Goal: Information Seeking & Learning: Learn about a topic

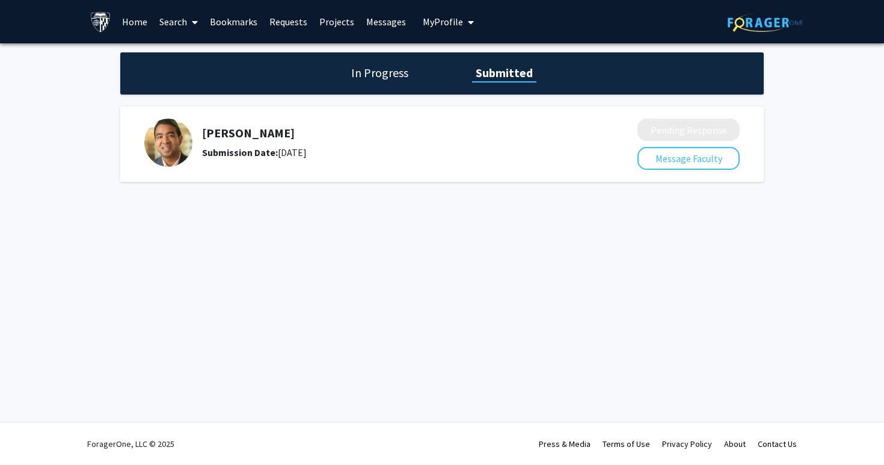
click at [136, 23] on link "Home" at bounding box center [134, 22] width 37 height 42
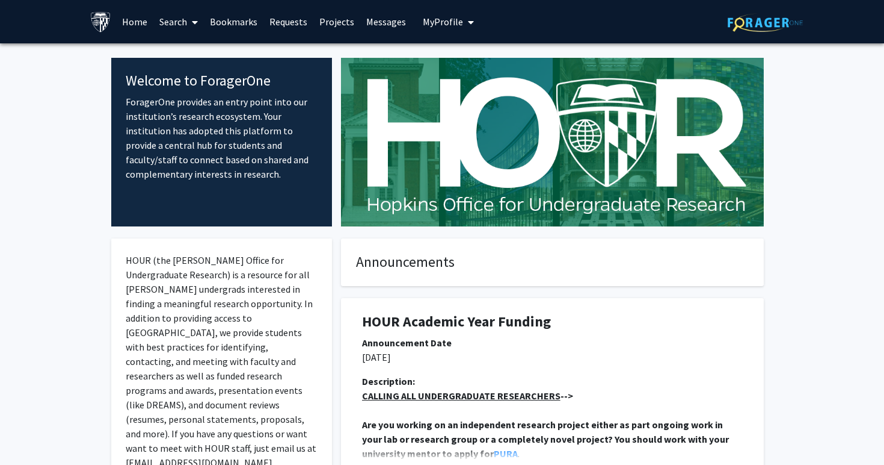
click at [171, 22] on link "Search" at bounding box center [178, 22] width 51 height 42
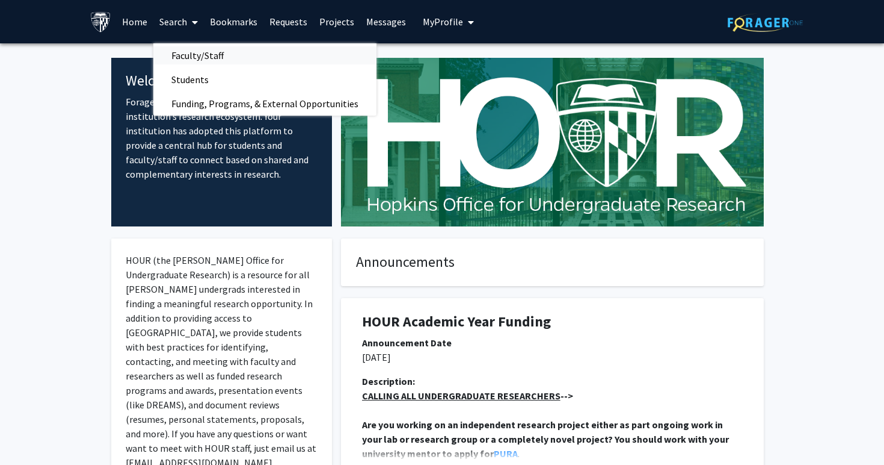
click at [188, 48] on span "Faculty/Staff" at bounding box center [197, 55] width 88 height 24
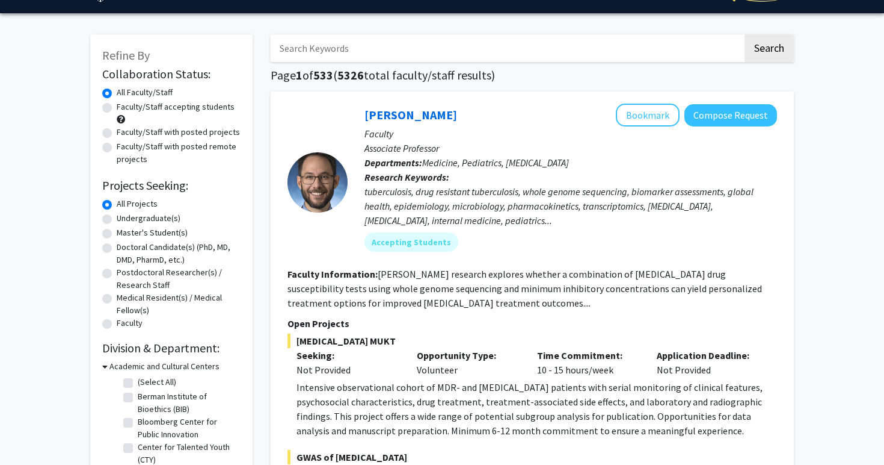
scroll to position [32, 0]
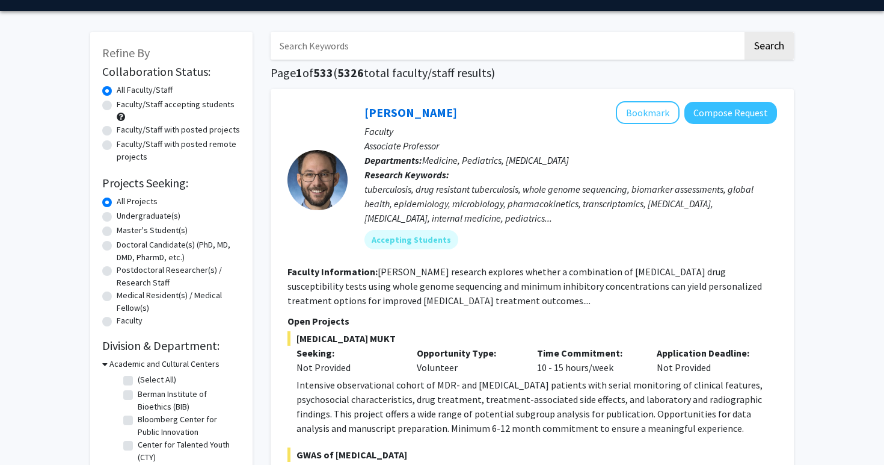
click at [156, 233] on label "Master's Student(s)" at bounding box center [152, 230] width 71 height 13
click at [125, 232] on input "Master's Student(s)" at bounding box center [121, 228] width 8 height 8
radio input "true"
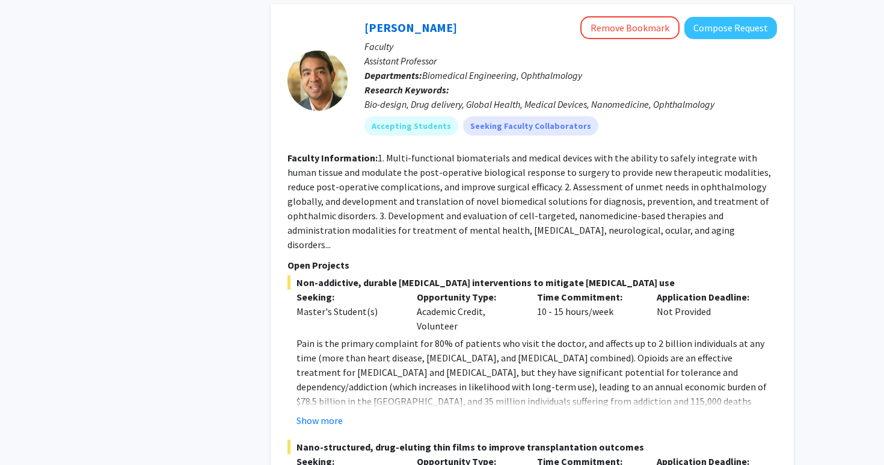
scroll to position [880, 0]
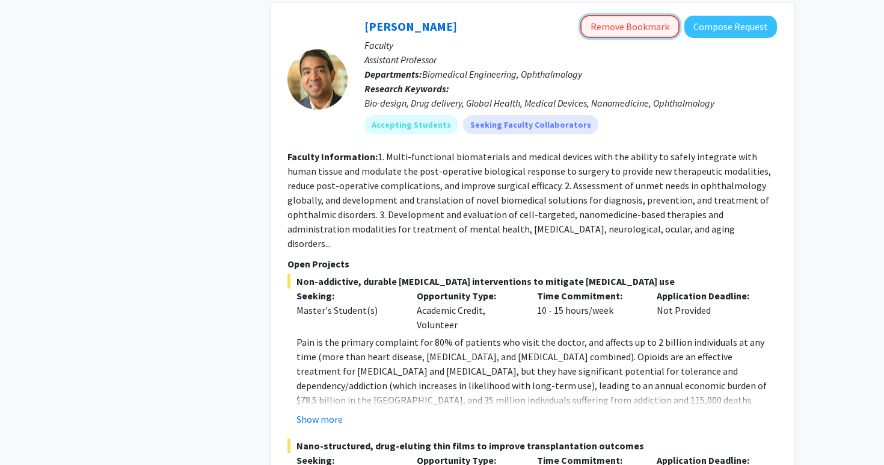
click at [619, 19] on button "Remove Bookmark" at bounding box center [630, 26] width 99 height 23
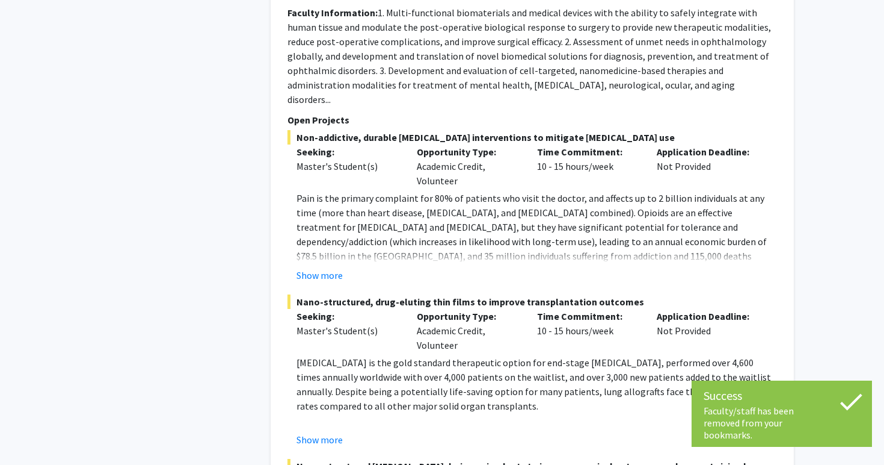
scroll to position [1026, 0]
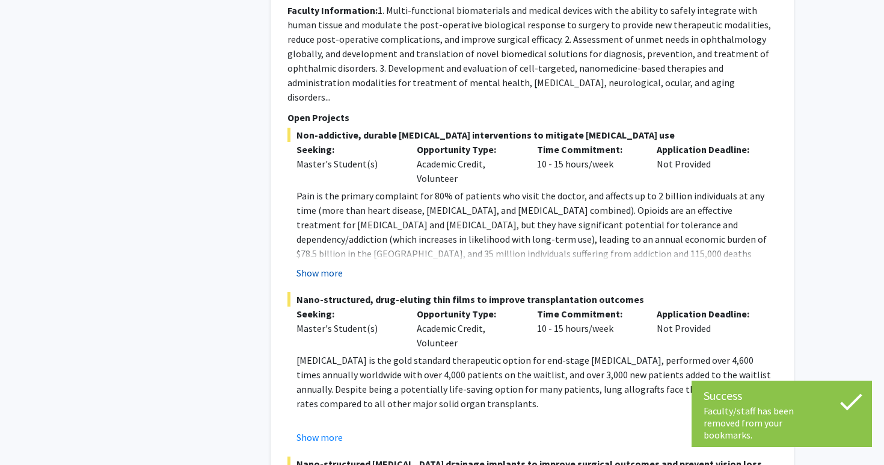
click at [333, 265] on button "Show more" at bounding box center [320, 272] width 46 height 14
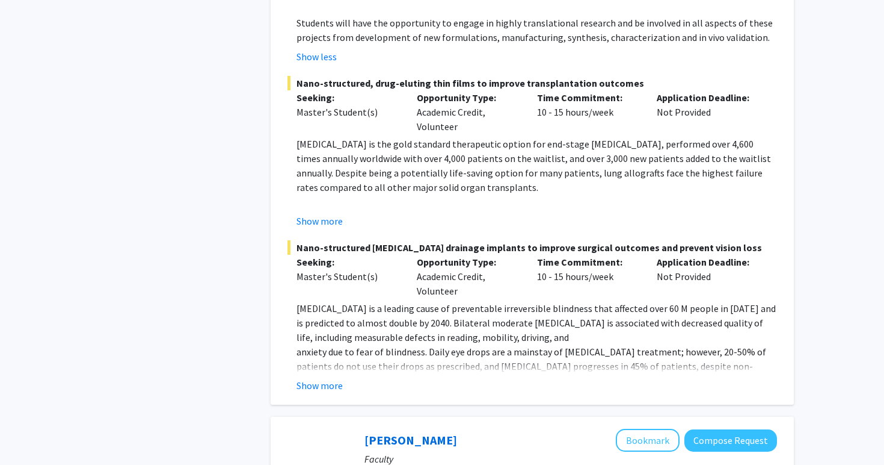
scroll to position [1373, 0]
click at [310, 377] on button "Show more" at bounding box center [320, 384] width 46 height 14
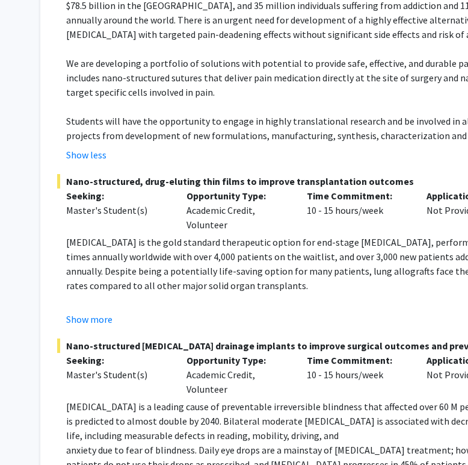
scroll to position [1274, 254]
